Goal: Information Seeking & Learning: Learn about a topic

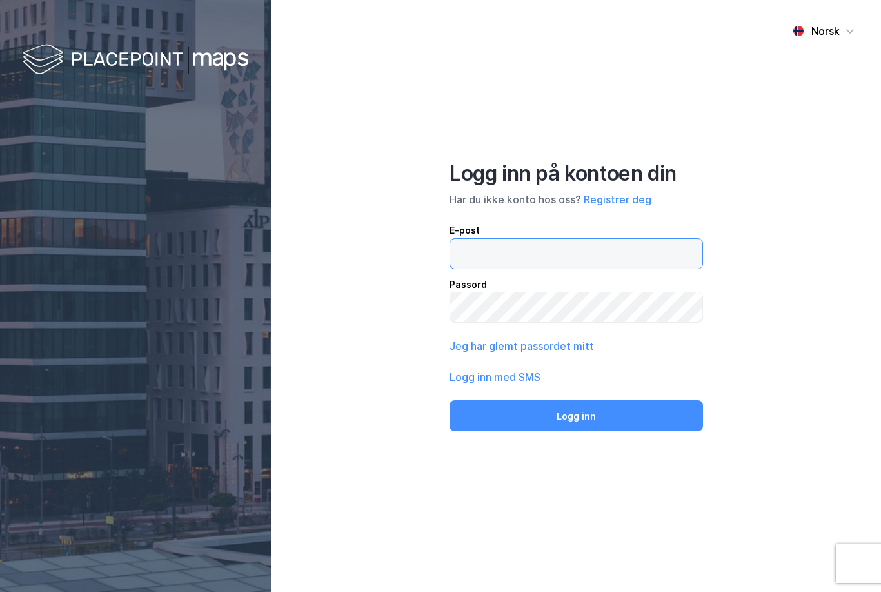
click at [637, 268] on input "email" at bounding box center [576, 254] width 252 height 30
type input "[EMAIL_ADDRESS][PERSON_NAME][DOMAIN_NAME]"
click at [576, 431] on button "Logg inn" at bounding box center [577, 415] width 254 height 31
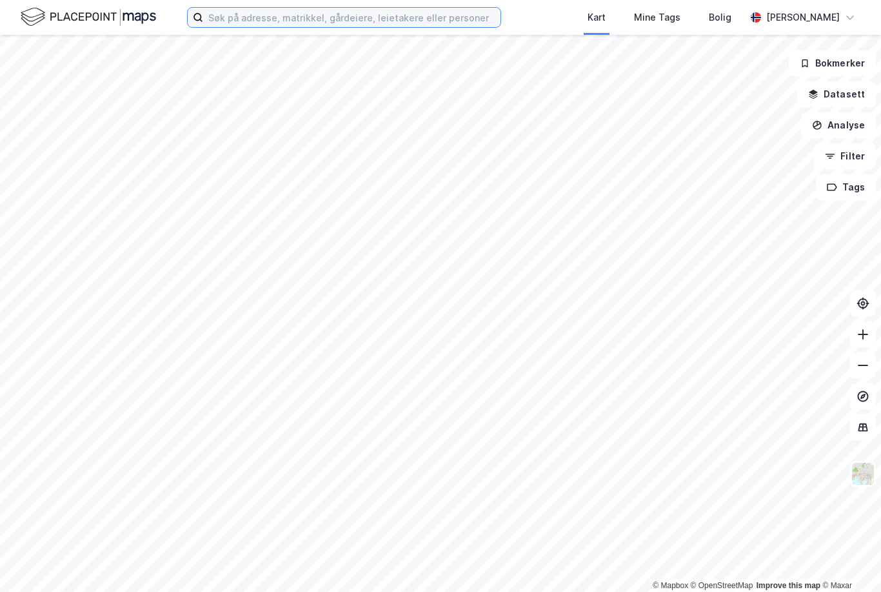
click at [285, 12] on input at bounding box center [351, 17] width 297 height 19
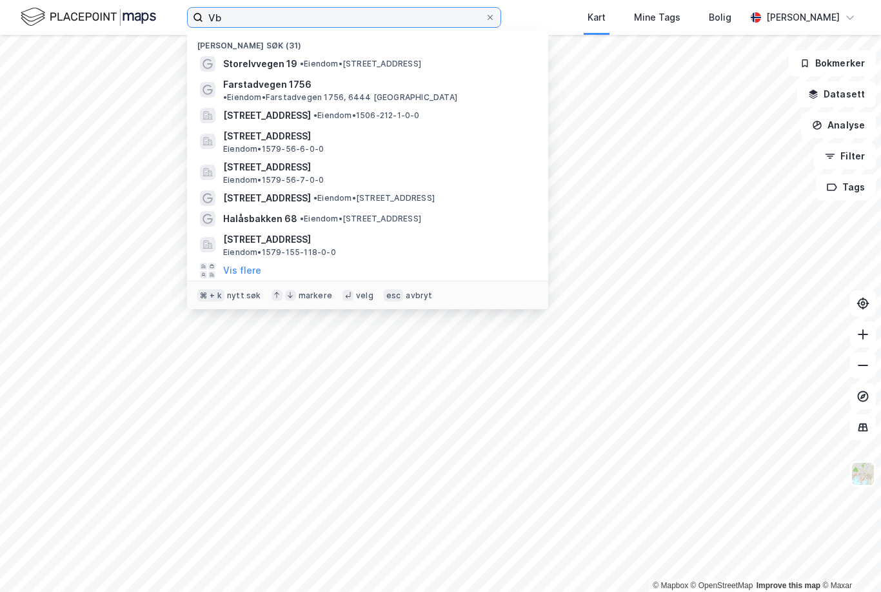
type input "V"
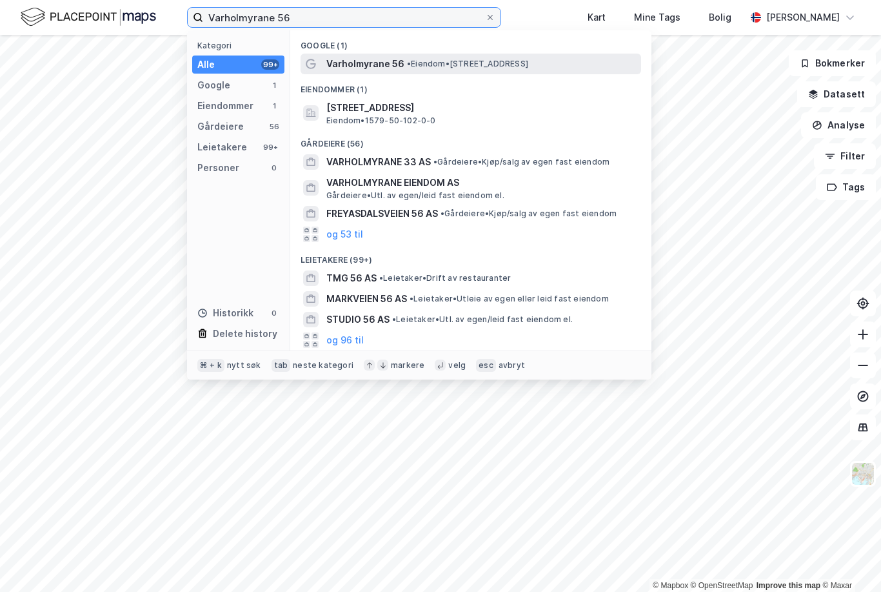
type input "Varholmyrane 56"
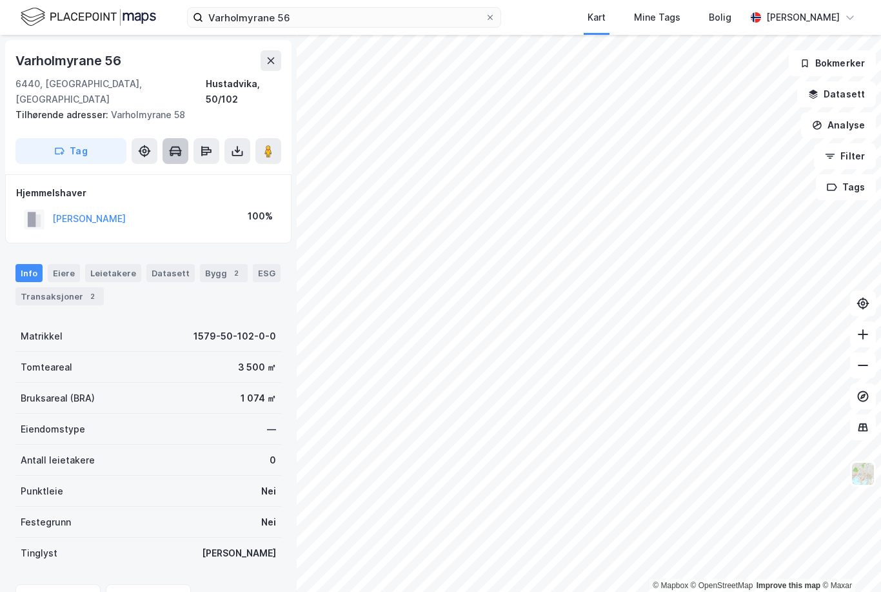
click at [168, 138] on button at bounding box center [176, 151] width 26 height 26
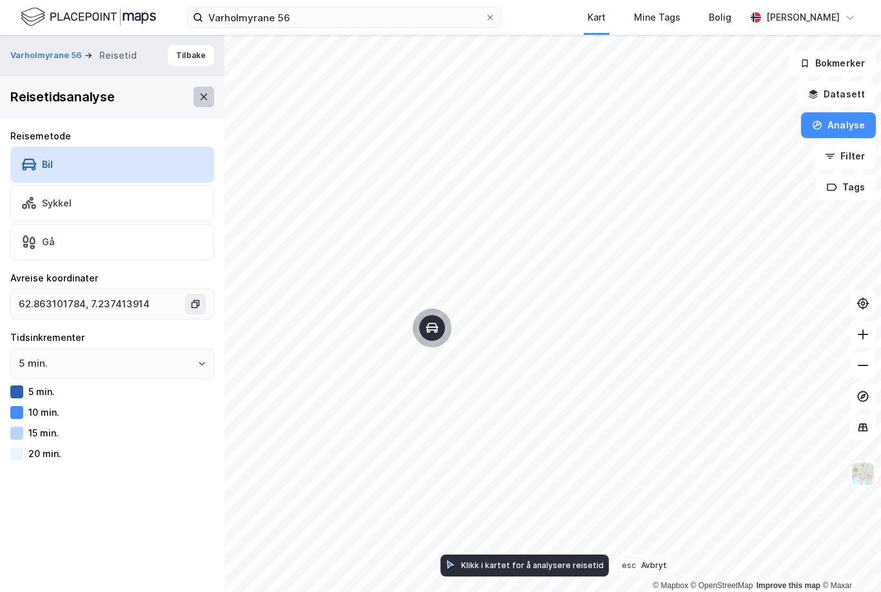
click at [199, 94] on icon at bounding box center [204, 97] width 10 height 10
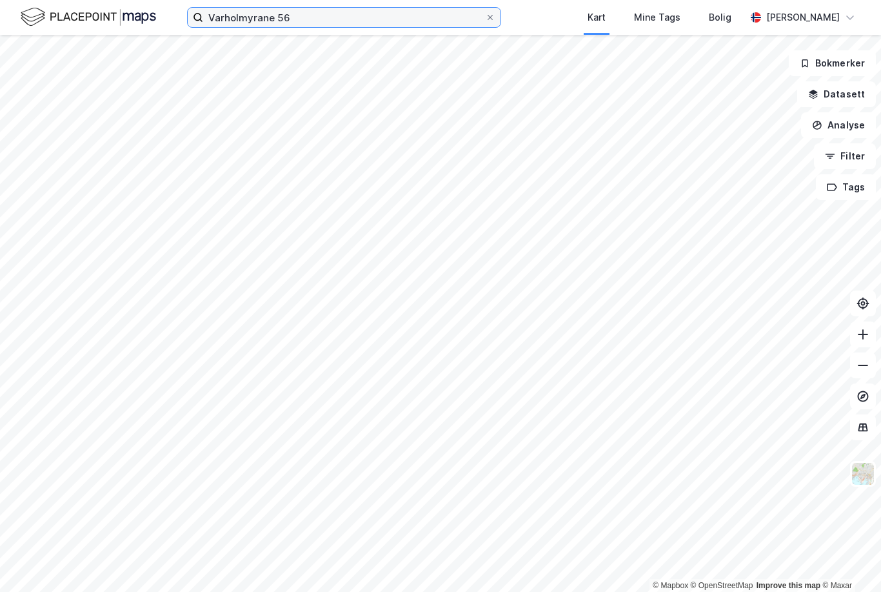
click at [316, 8] on input "Varholmyrane 56" at bounding box center [344, 17] width 282 height 19
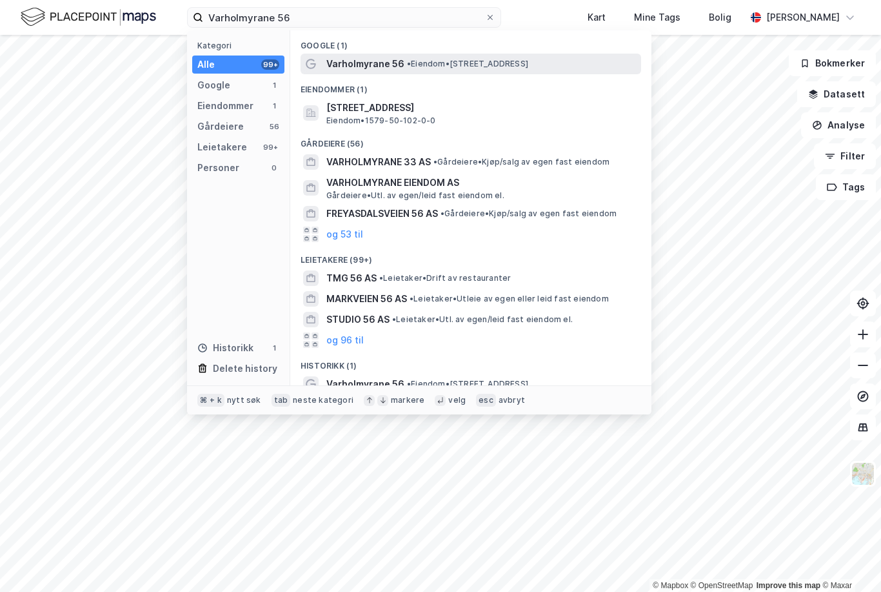
click at [339, 60] on span "Varholmyrane 56" at bounding box center [365, 63] width 78 height 15
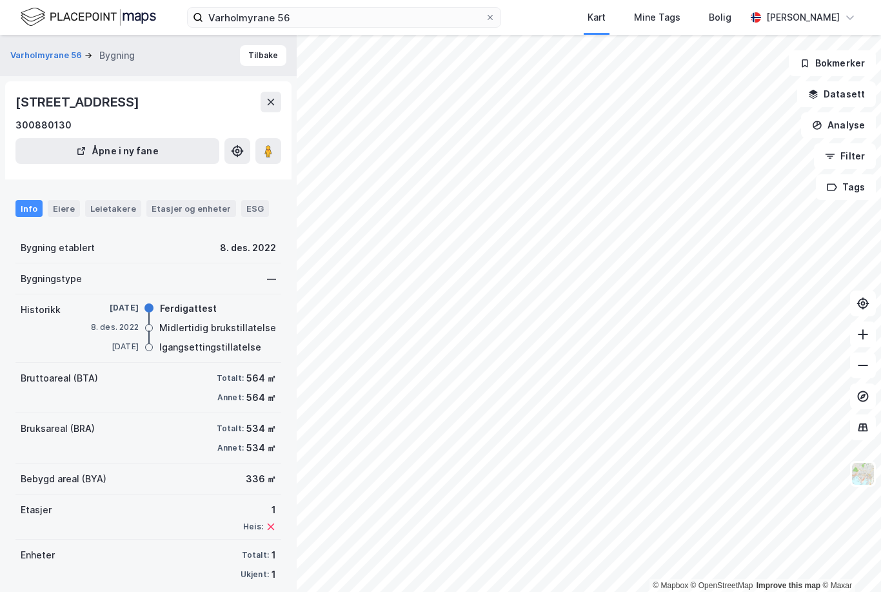
scroll to position [37, 0]
click at [108, 222] on div "Info Eiere Leietakere Etasjer og enheter ESG" at bounding box center [148, 203] width 297 height 37
click at [74, 217] on div "Eiere" at bounding box center [64, 208] width 32 height 17
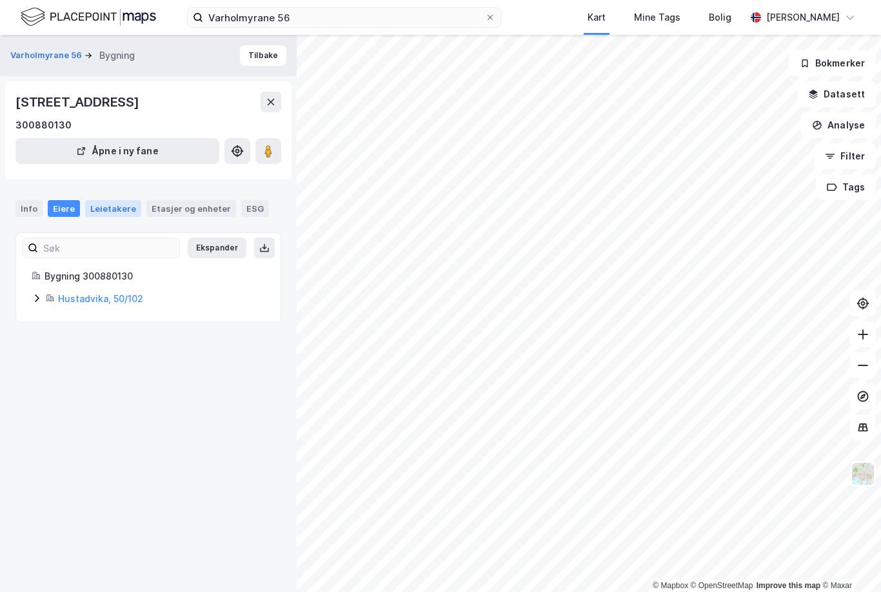
click at [99, 217] on div "Leietakere" at bounding box center [113, 208] width 56 height 17
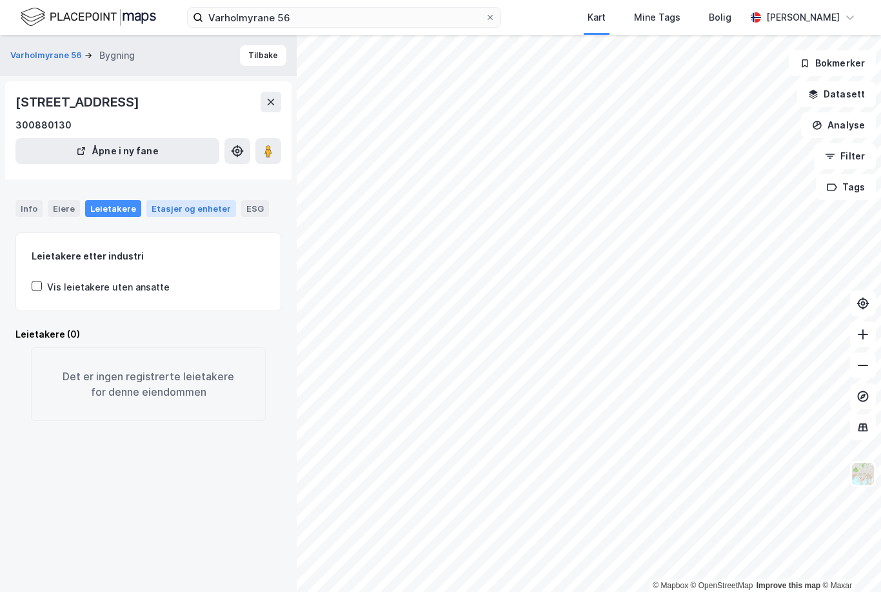
click at [165, 214] on div "Etasjer og enheter" at bounding box center [191, 209] width 79 height 12
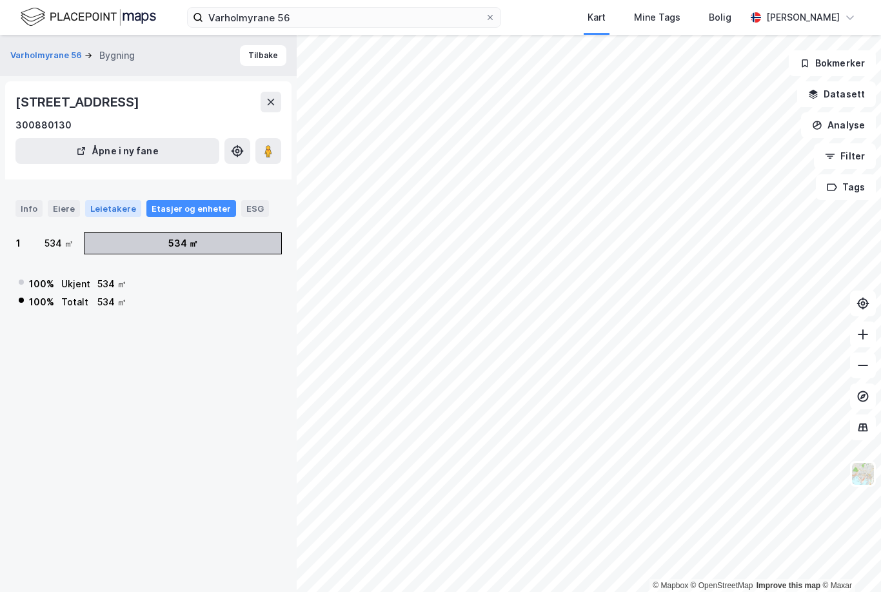
click at [111, 217] on div "Leietakere" at bounding box center [113, 208] width 56 height 17
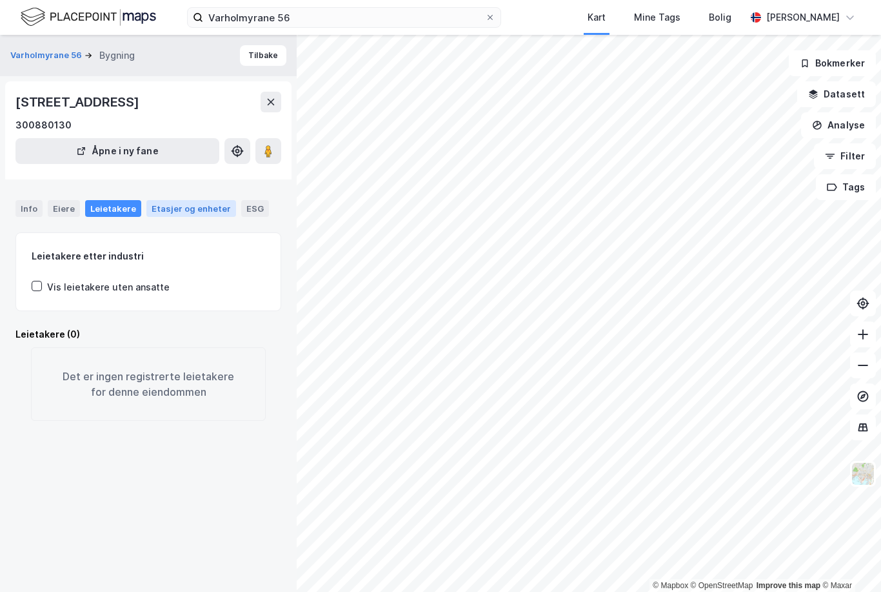
click at [166, 217] on div "Etasjer og enheter" at bounding box center [191, 208] width 90 height 17
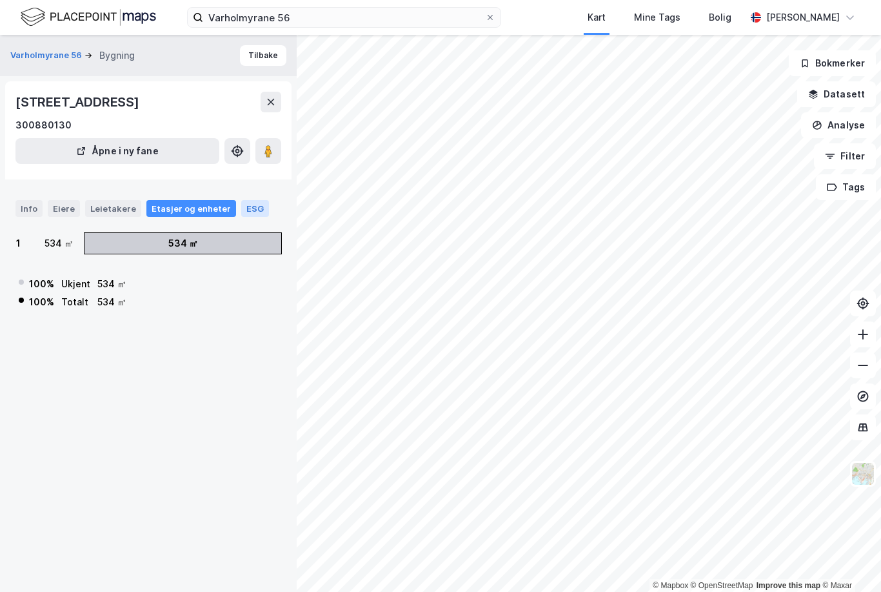
click at [254, 217] on div "ESG" at bounding box center [255, 208] width 28 height 17
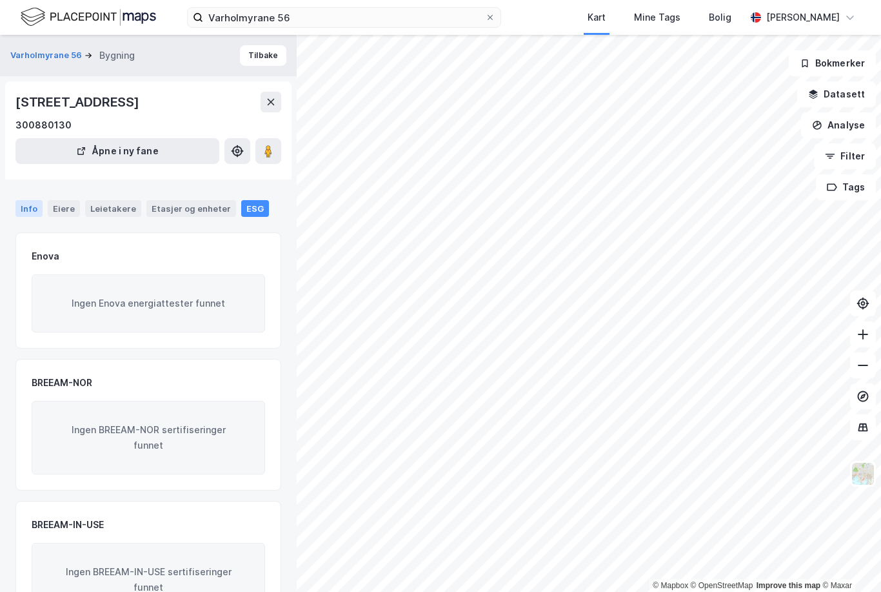
click at [31, 217] on div "Info" at bounding box center [28, 208] width 27 height 17
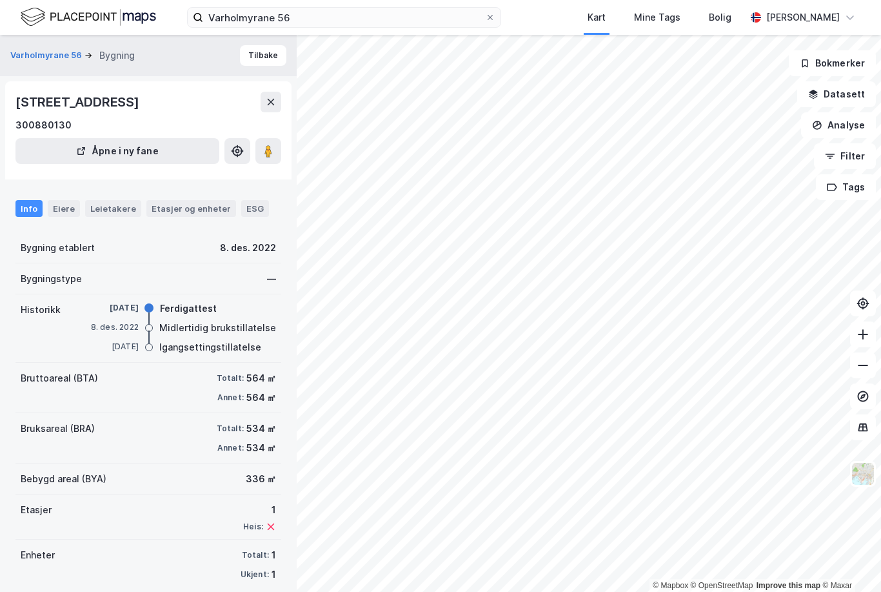
scroll to position [41, 0]
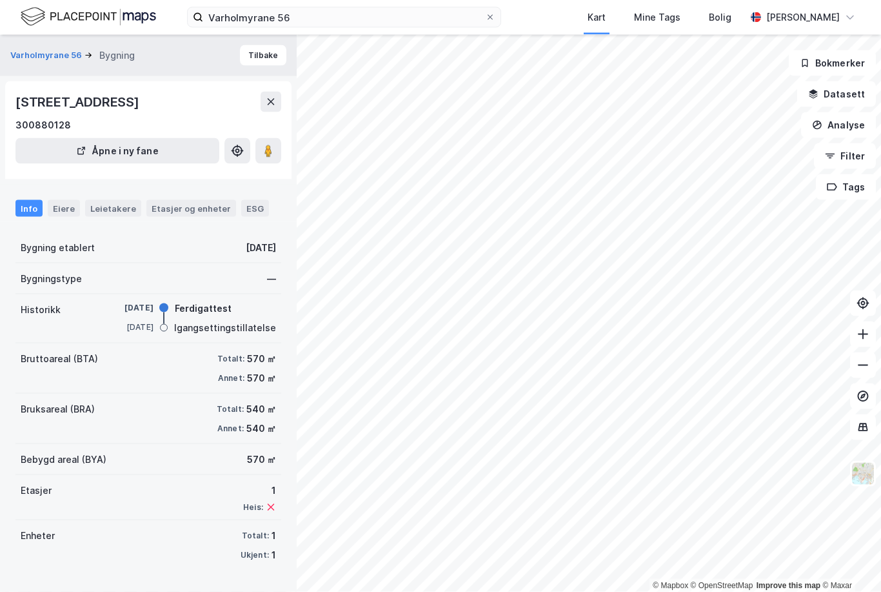
scroll to position [12, 0]
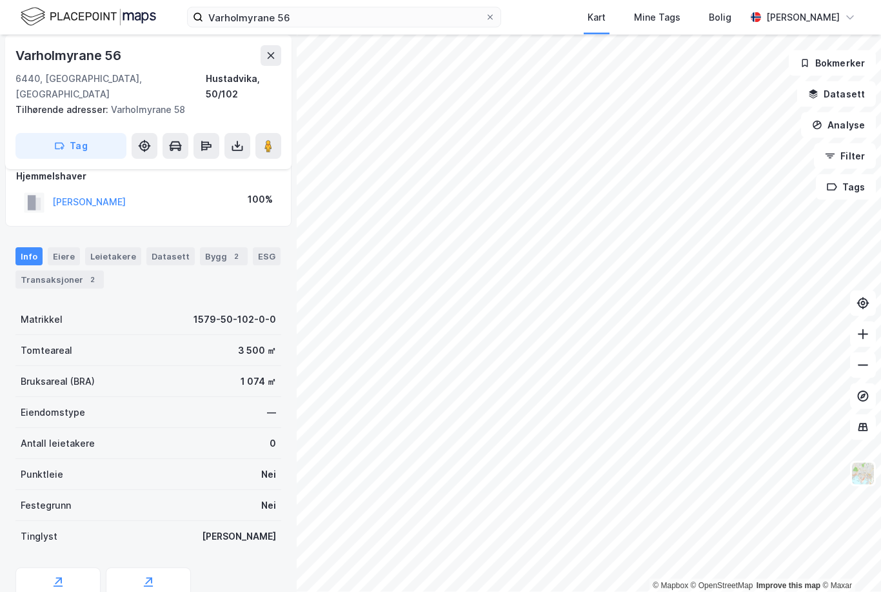
scroll to position [23, 0]
click at [82, 521] on div "Tinglyst Ja" at bounding box center [148, 536] width 266 height 31
click at [861, 81] on button "Datasett" at bounding box center [836, 94] width 79 height 26
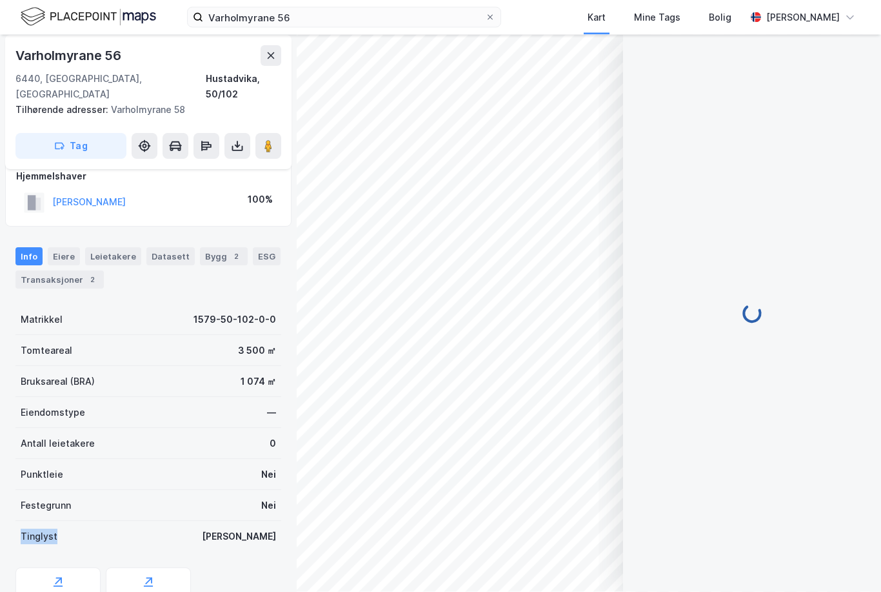
scroll to position [24, 0]
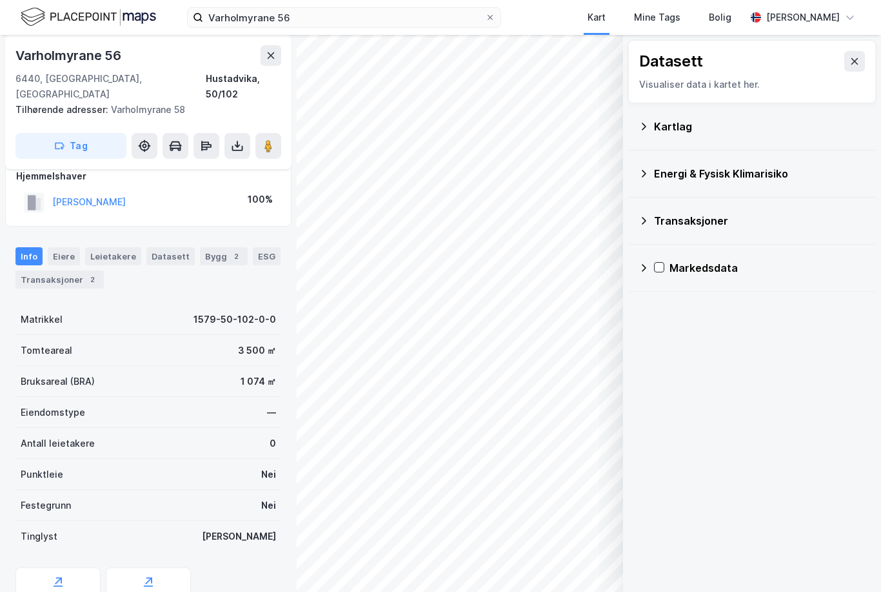
click at [650, 111] on div "Kartlag" at bounding box center [752, 126] width 227 height 31
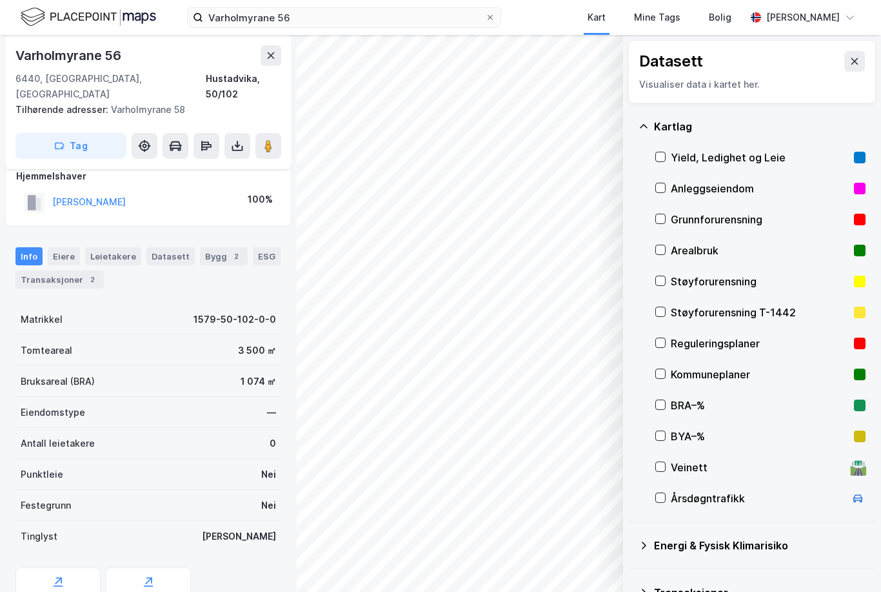
click at [650, 111] on div "Kartlag" at bounding box center [752, 126] width 227 height 31
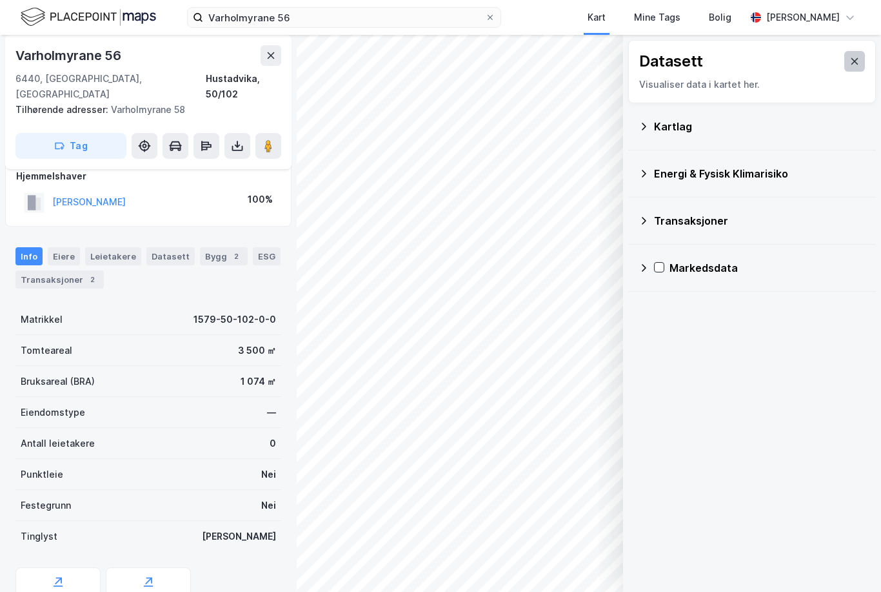
click at [854, 56] on icon at bounding box center [855, 61] width 10 height 10
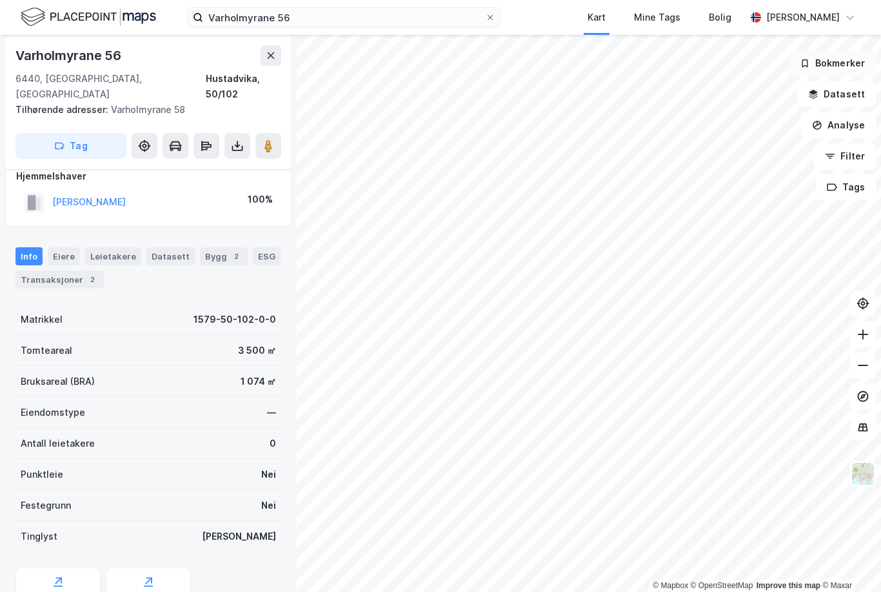
scroll to position [0, 0]
click at [846, 128] on button "Analyse" at bounding box center [838, 125] width 75 height 26
click at [852, 163] on button "Filter" at bounding box center [845, 156] width 62 height 26
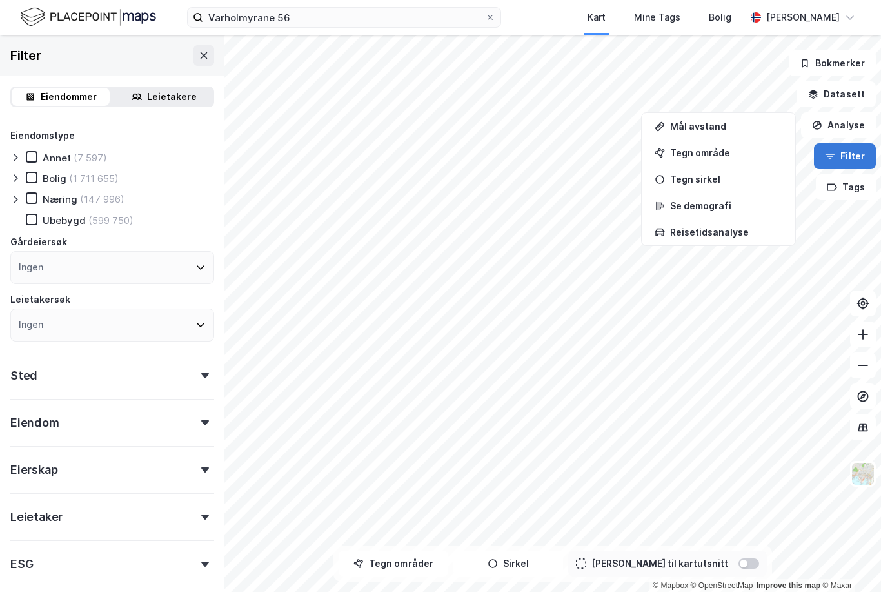
click at [852, 163] on button "Filter" at bounding box center [845, 156] width 62 height 26
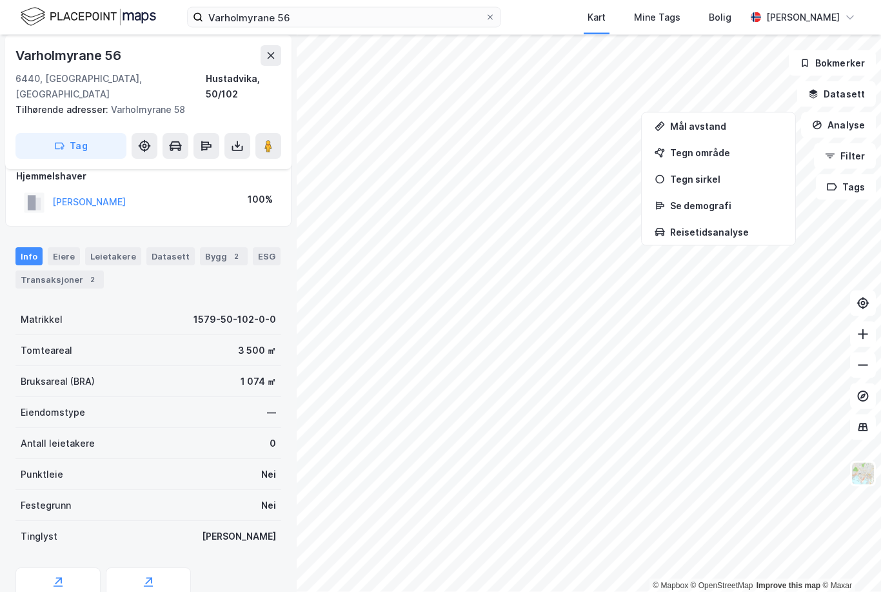
scroll to position [26, 0]
